Goal: Task Accomplishment & Management: Complete application form

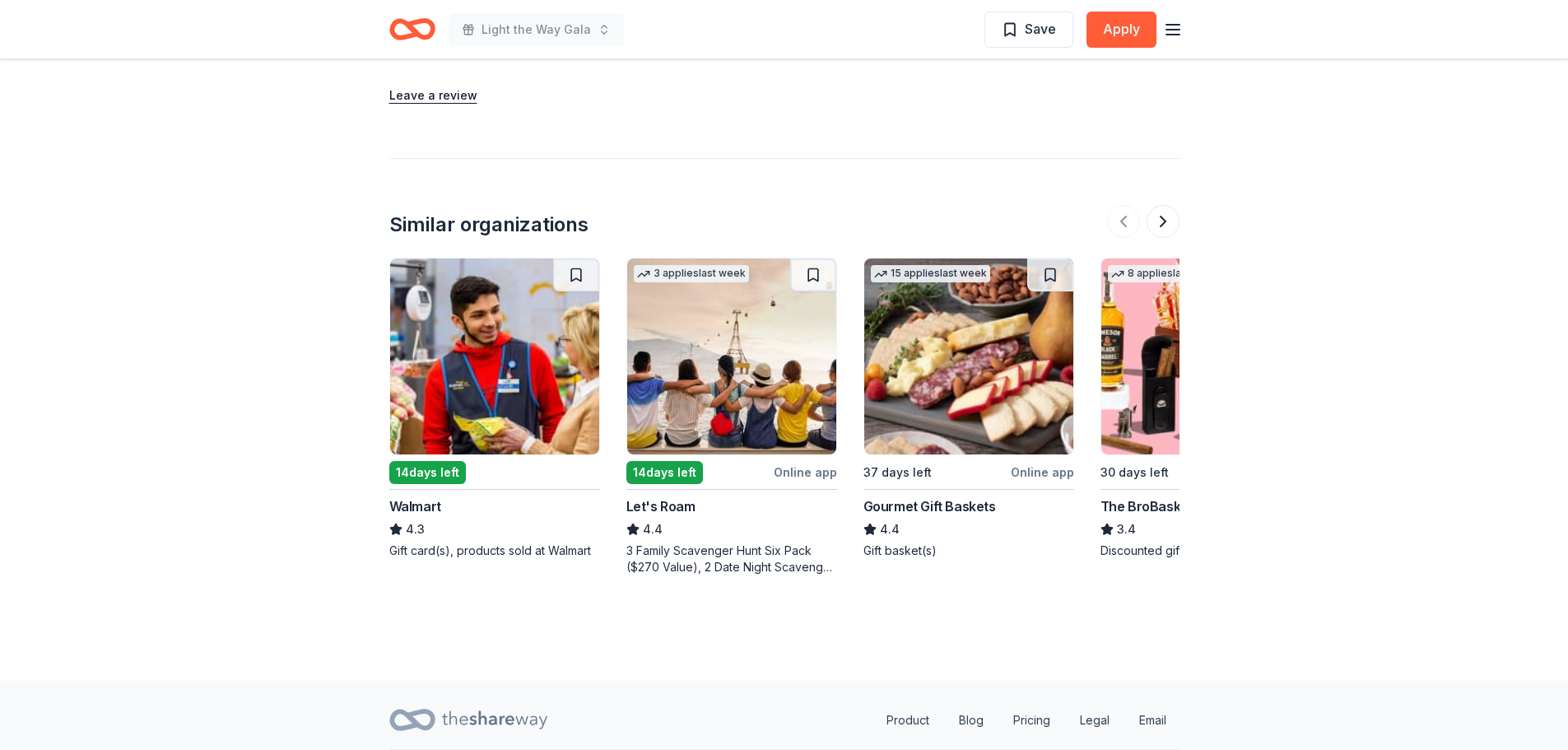
scroll to position [2074, 0]
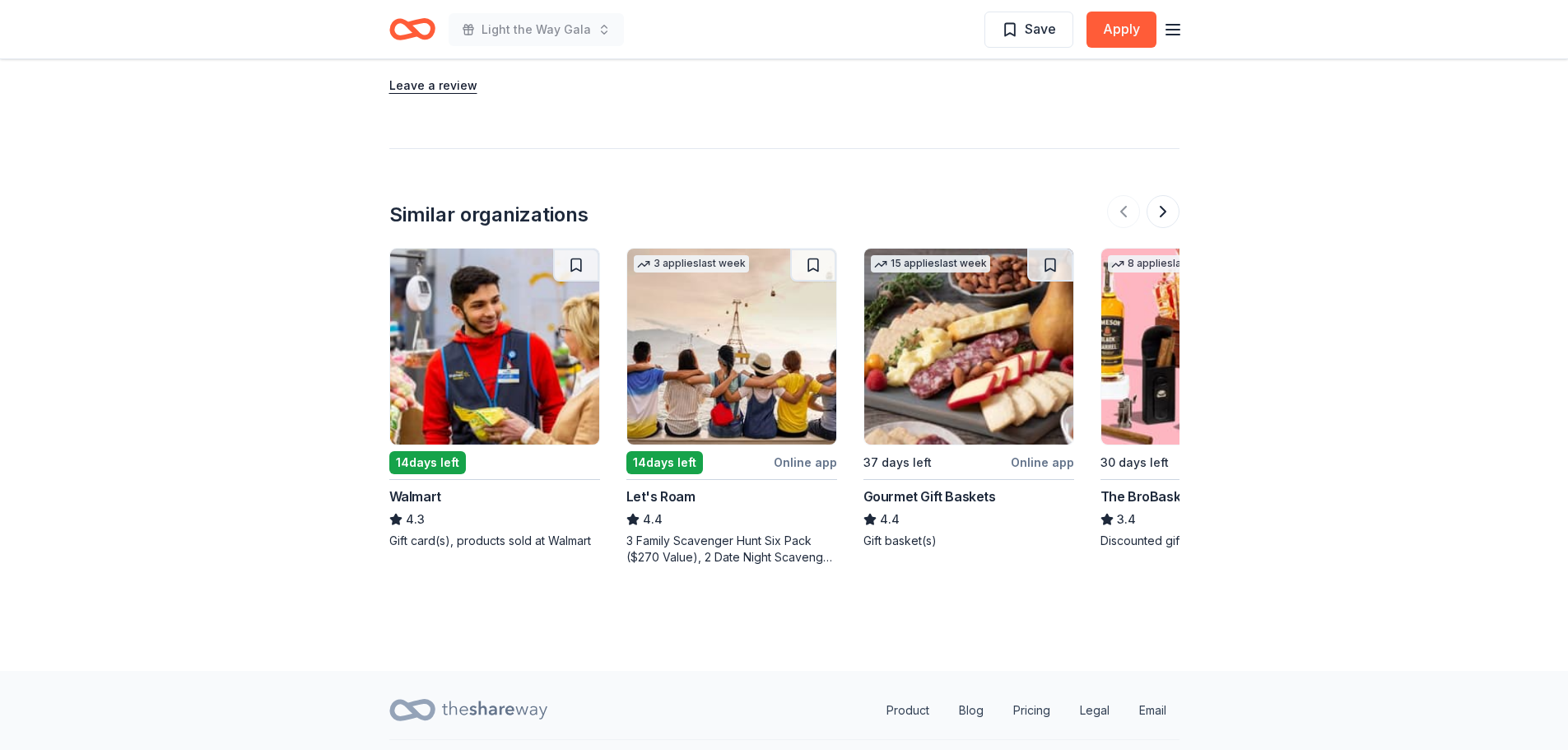
click at [981, 365] on img at bounding box center [968, 347] width 209 height 196
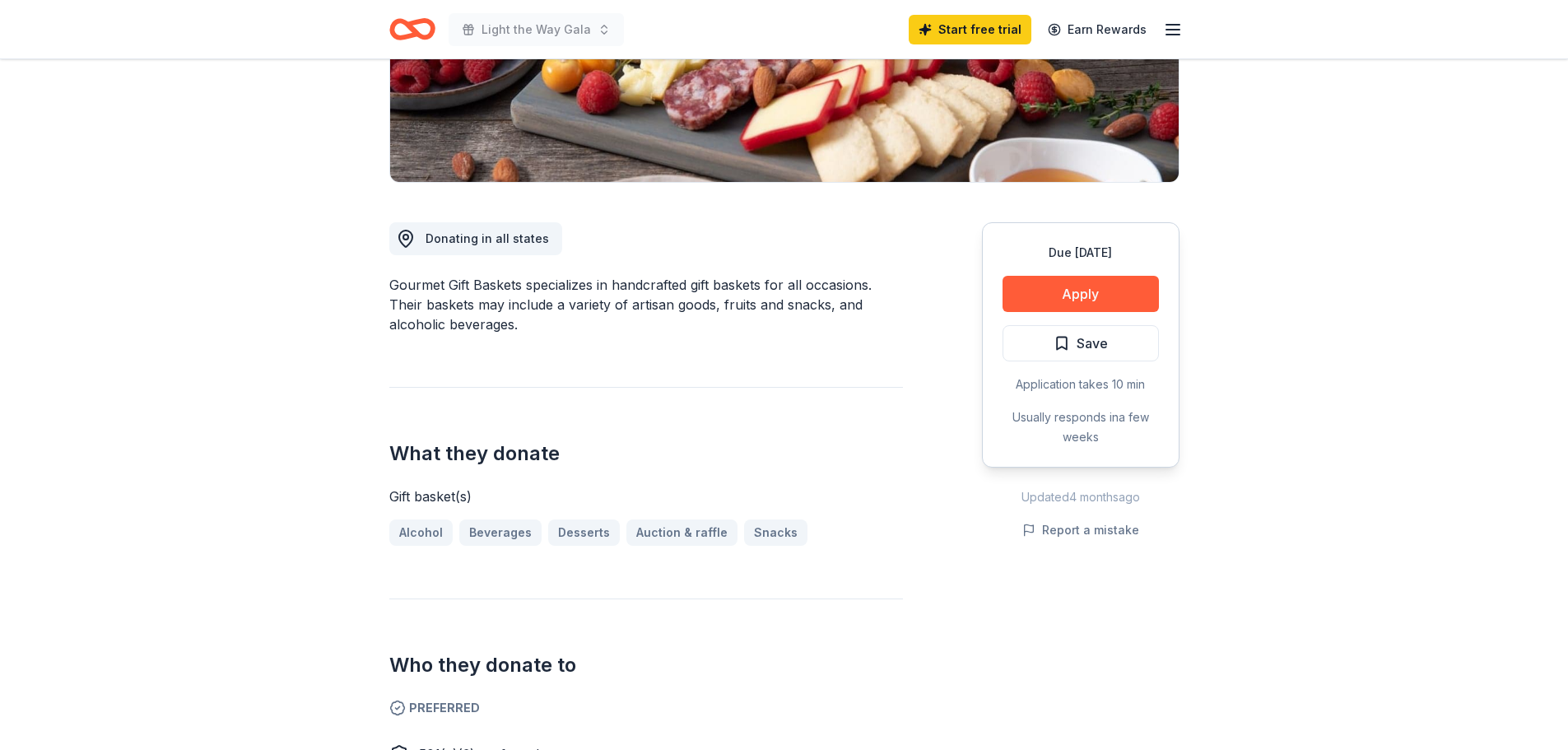
scroll to position [329, 0]
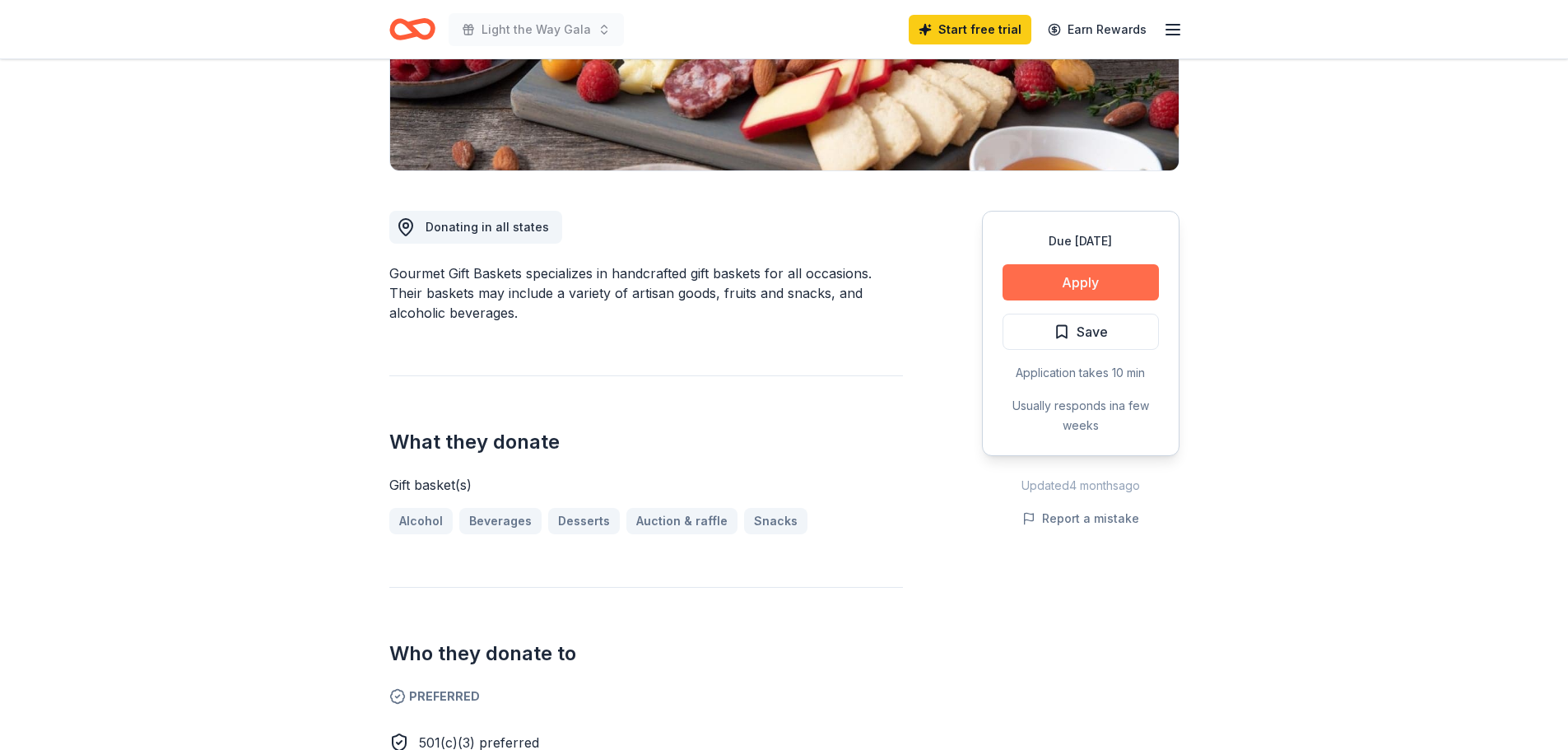
click at [1098, 285] on button "Apply" at bounding box center [1081, 283] width 156 height 36
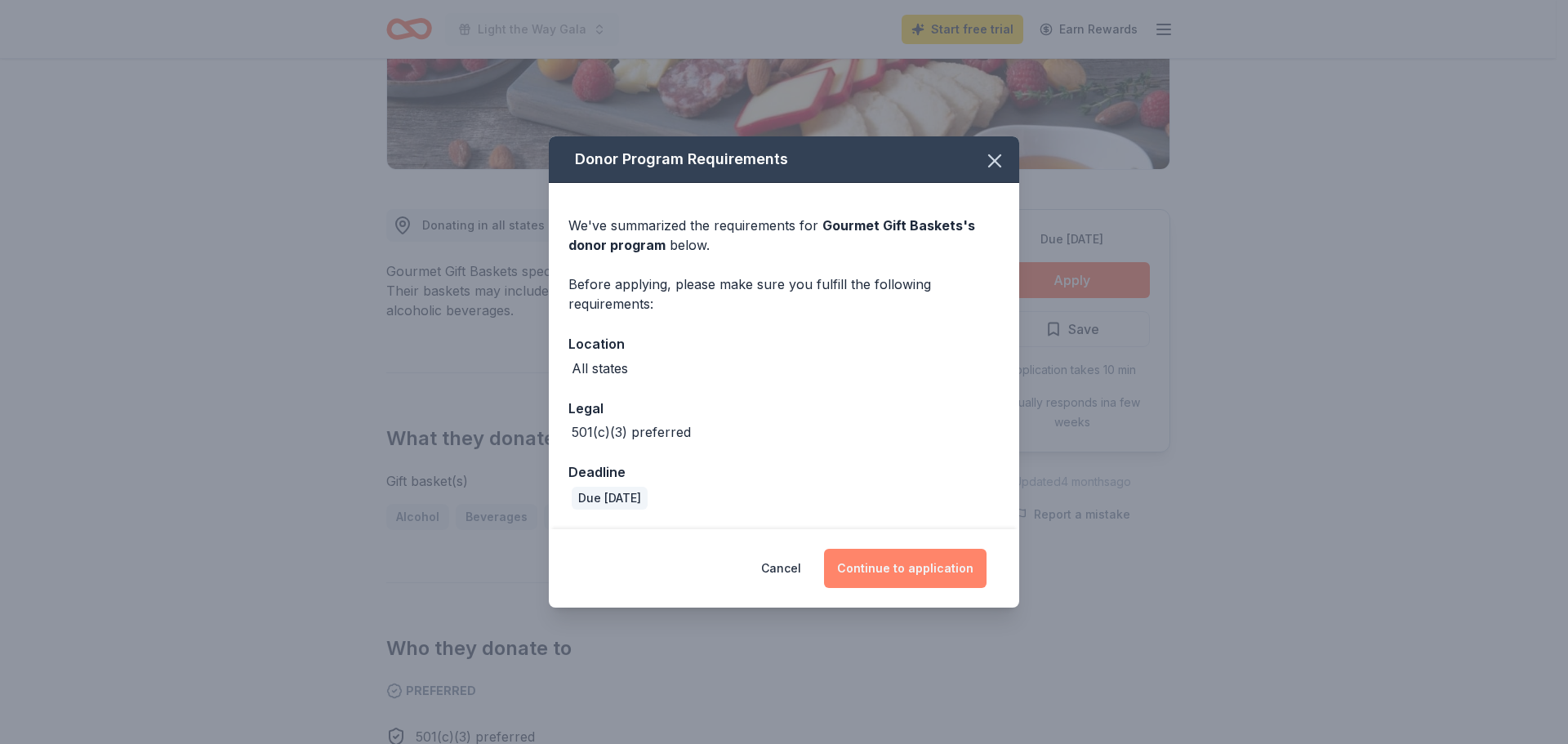
click at [937, 573] on button "Continue to application" at bounding box center [904, 569] width 163 height 40
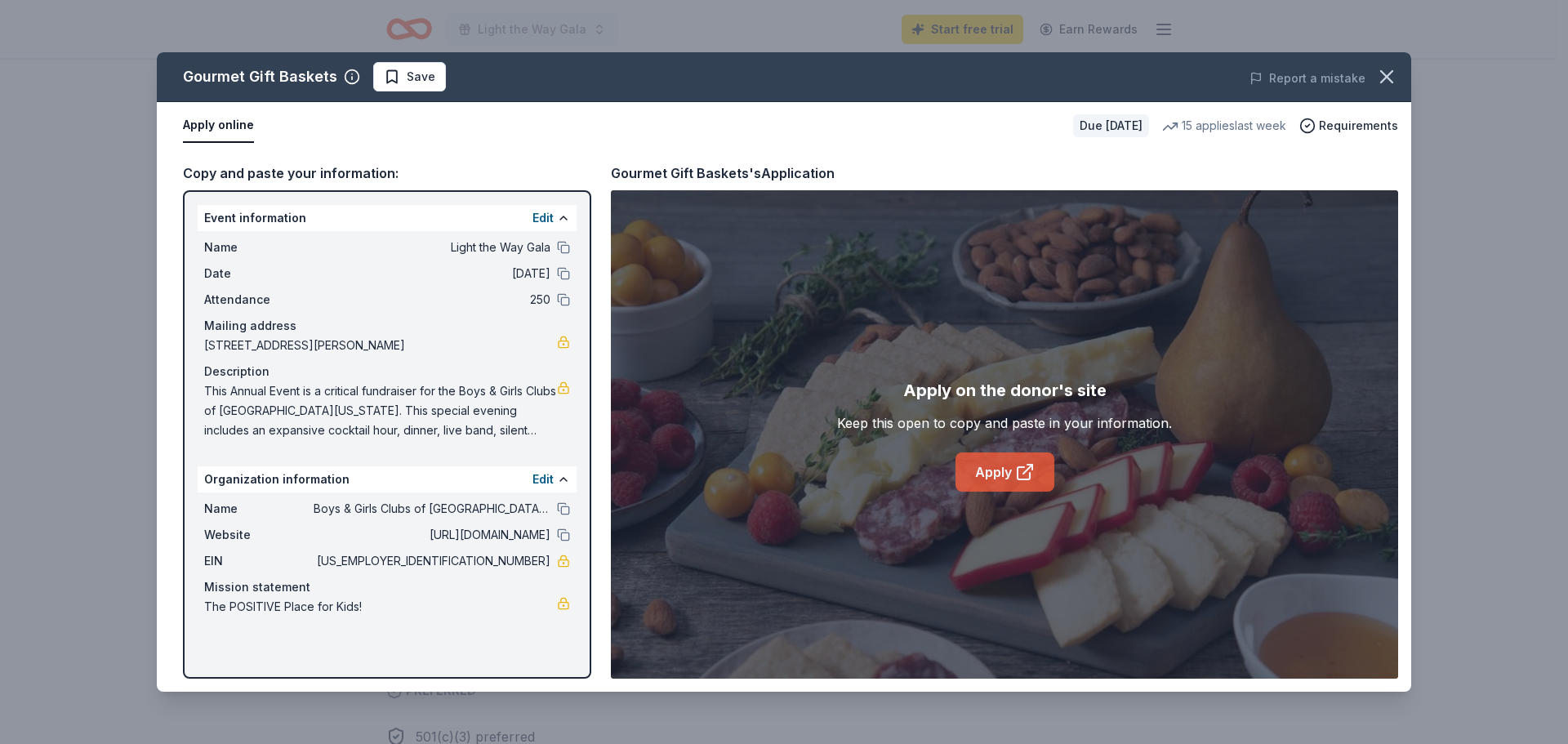
click at [1013, 473] on link "Apply" at bounding box center [1004, 473] width 99 height 40
drag, startPoint x: 1396, startPoint y: 77, endPoint x: 1370, endPoint y: 88, distance: 28.2
click at [1395, 77] on icon "button" at bounding box center [1386, 77] width 23 height 23
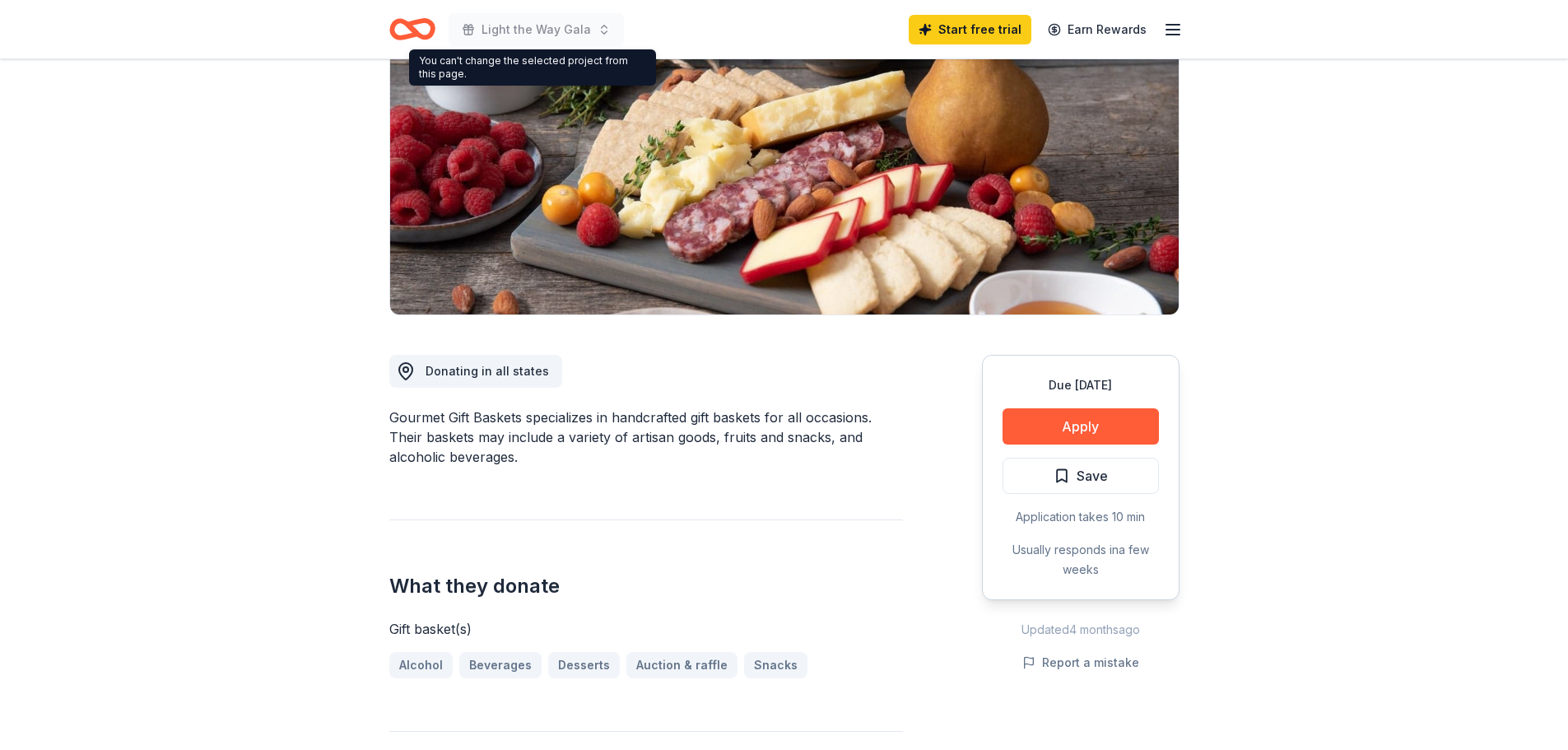
scroll to position [0, 0]
